Goal: Book appointment/travel/reservation

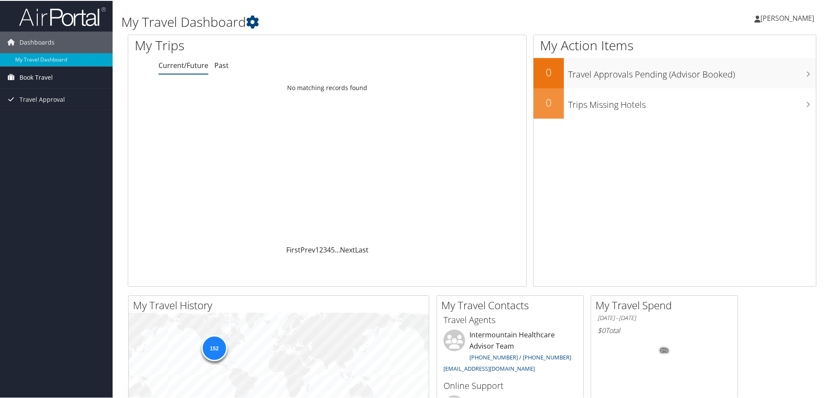
click at [28, 81] on span "Book Travel" at bounding box center [35, 77] width 33 height 22
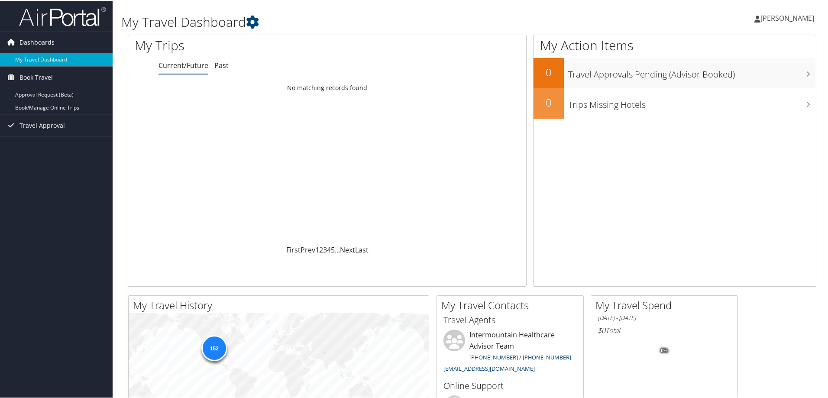
click at [47, 38] on span "Dashboards" at bounding box center [36, 42] width 35 height 22
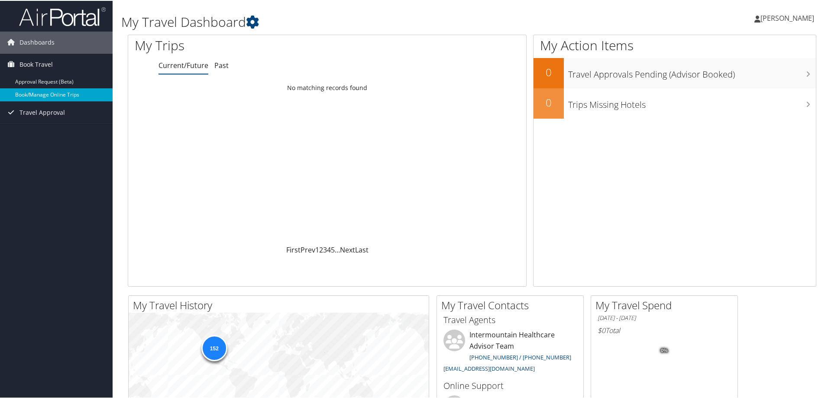
click at [58, 95] on link "Book/Manage Online Trips" at bounding box center [56, 93] width 113 height 13
